Goal: Check status: Check status

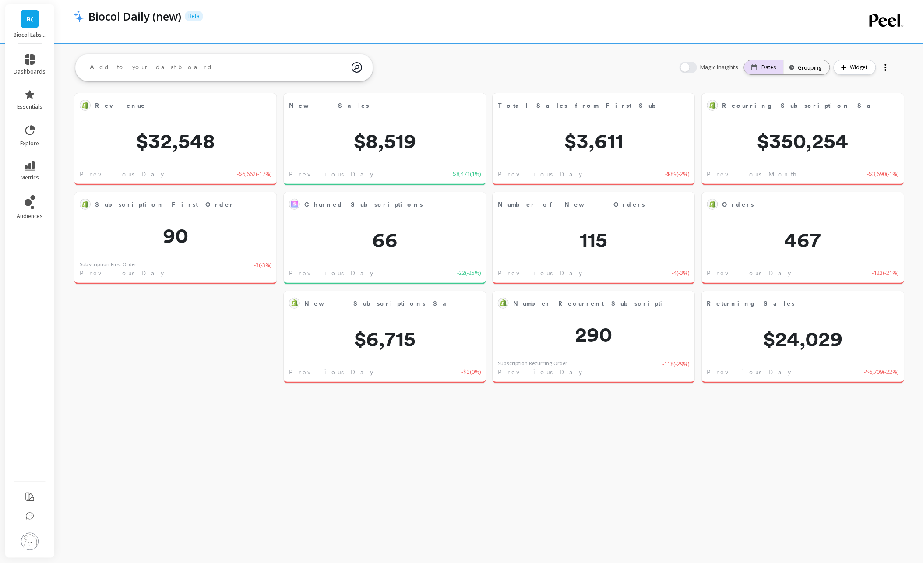
click at [763, 67] on p "Dates" at bounding box center [769, 67] width 14 height 7
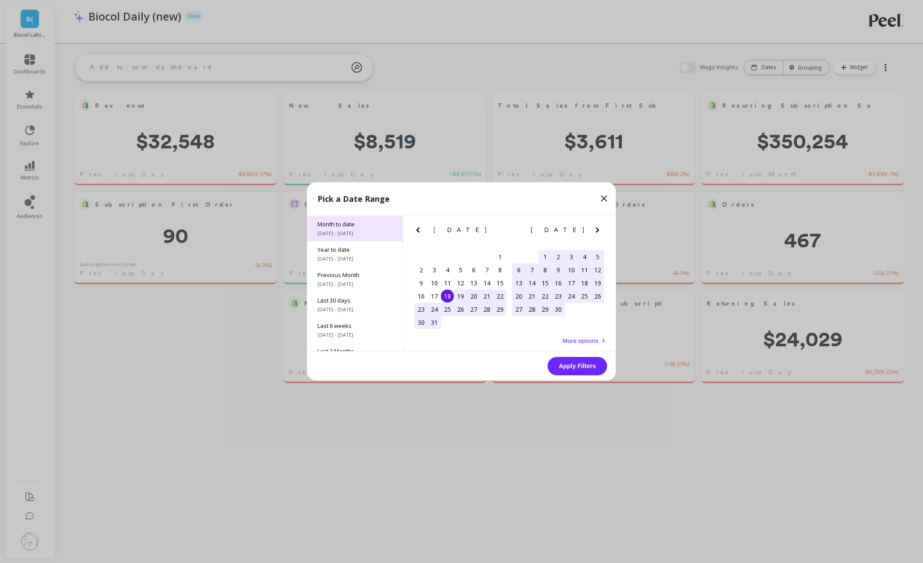
click at [365, 232] on span "[DATE] - [DATE]" at bounding box center [354, 233] width 75 height 7
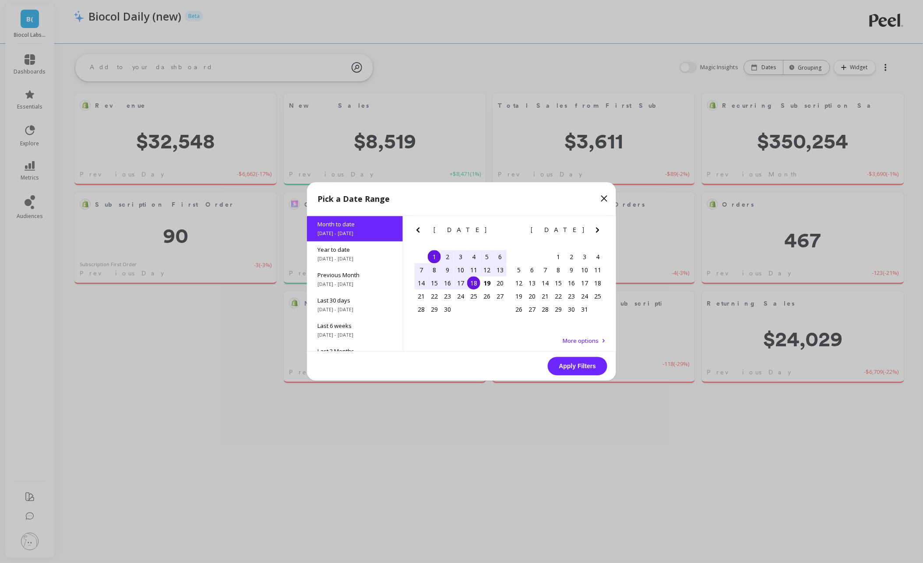
click at [462, 284] on div "17" at bounding box center [460, 283] width 13 height 13
click at [577, 366] on button "Apply Filters" at bounding box center [578, 366] width 60 height 18
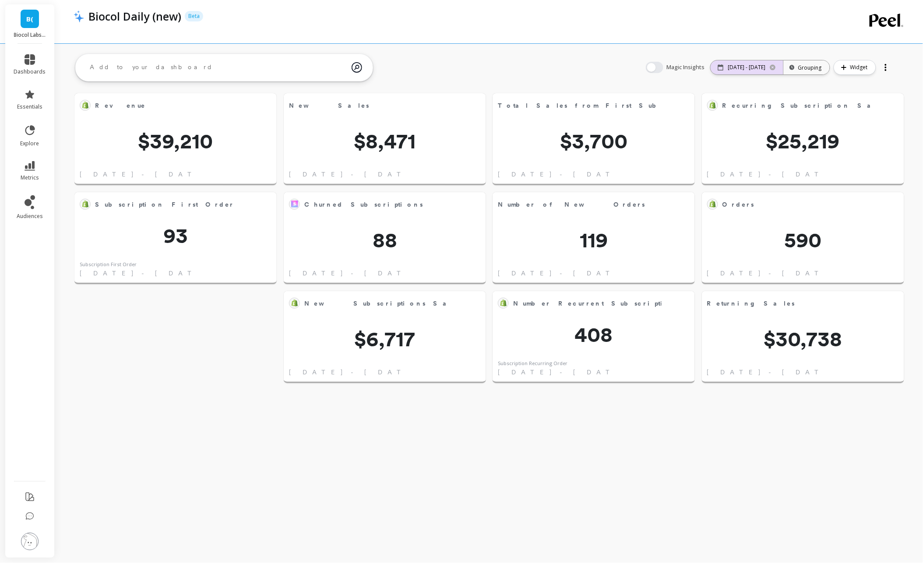
click at [737, 68] on p "[DATE] - [DATE]" at bounding box center [747, 67] width 38 height 7
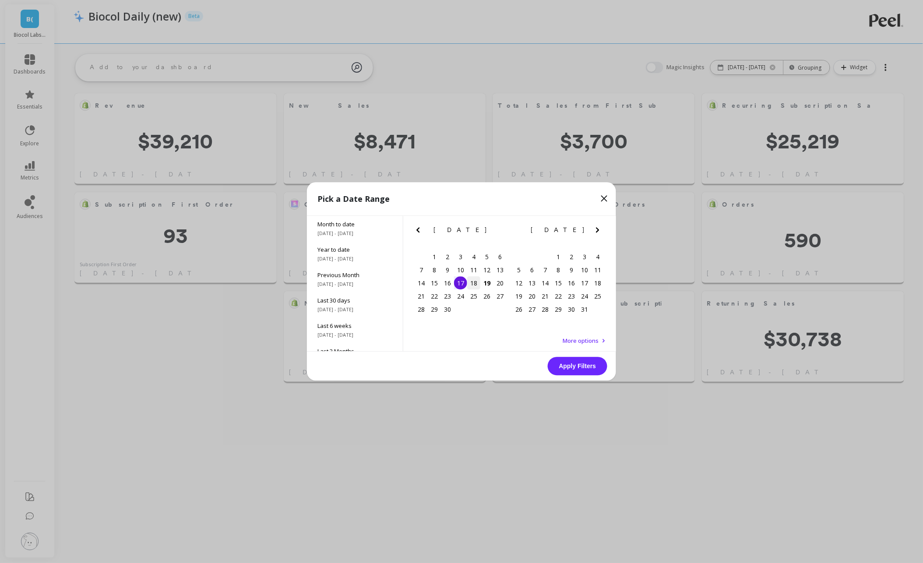
click at [471, 285] on div "18" at bounding box center [473, 283] width 13 height 13
click at [584, 371] on button "Apply Filters" at bounding box center [578, 366] width 60 height 18
